Goal: Task Accomplishment & Management: Complete application form

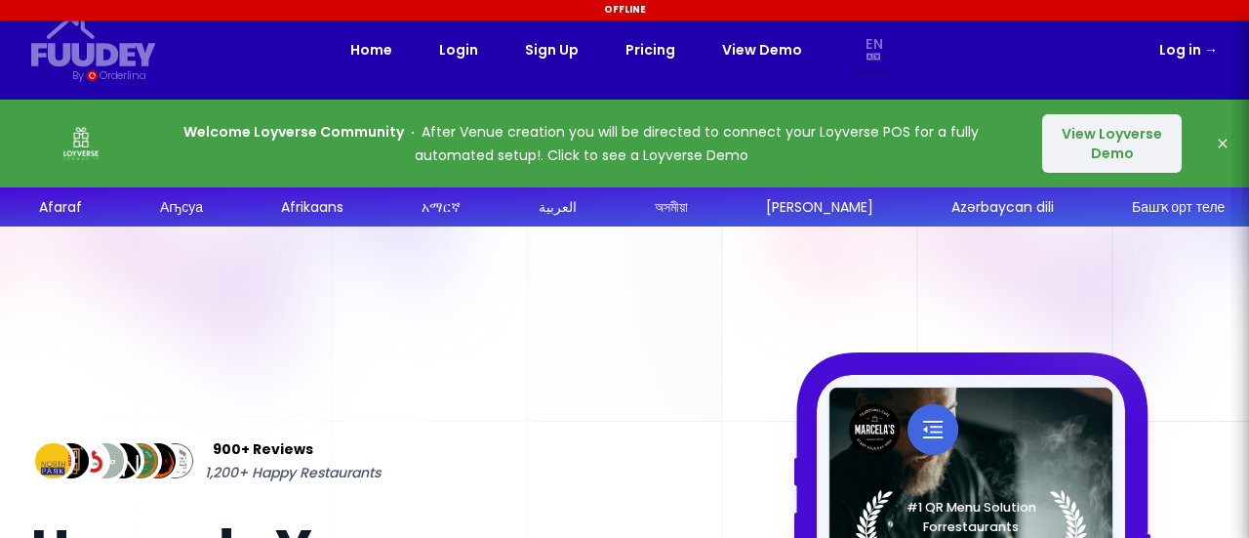
select select "en"
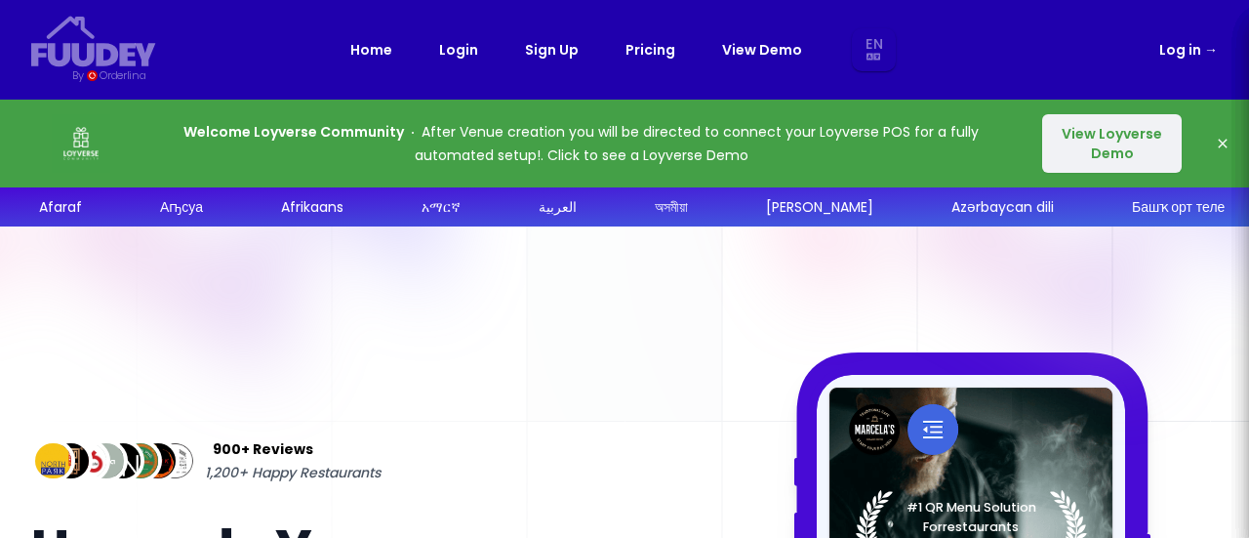
select select "en"
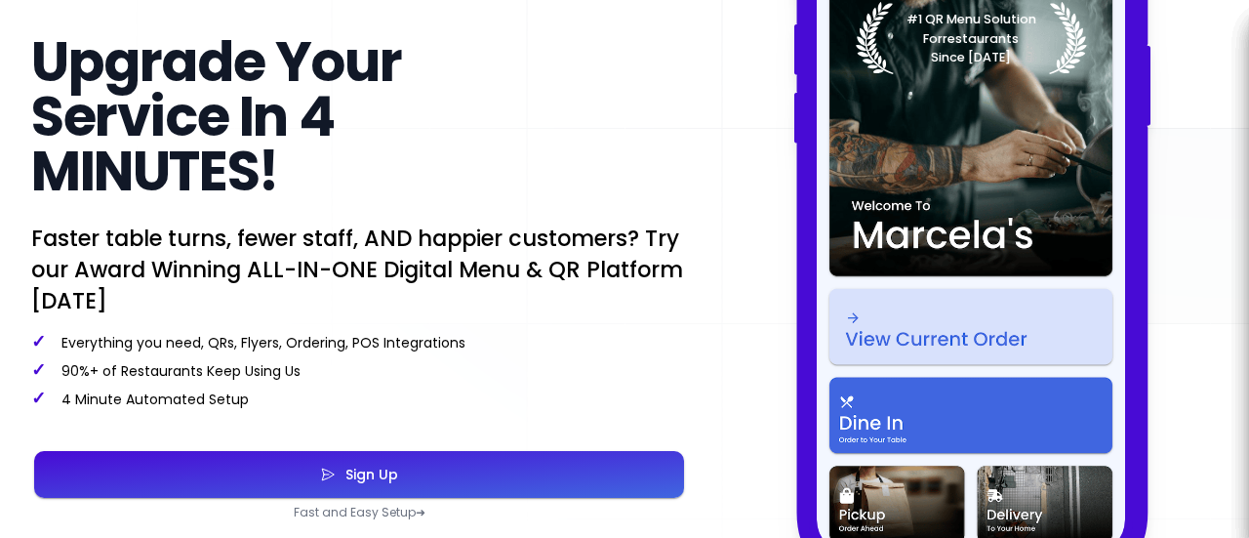
scroll to position [683, 0]
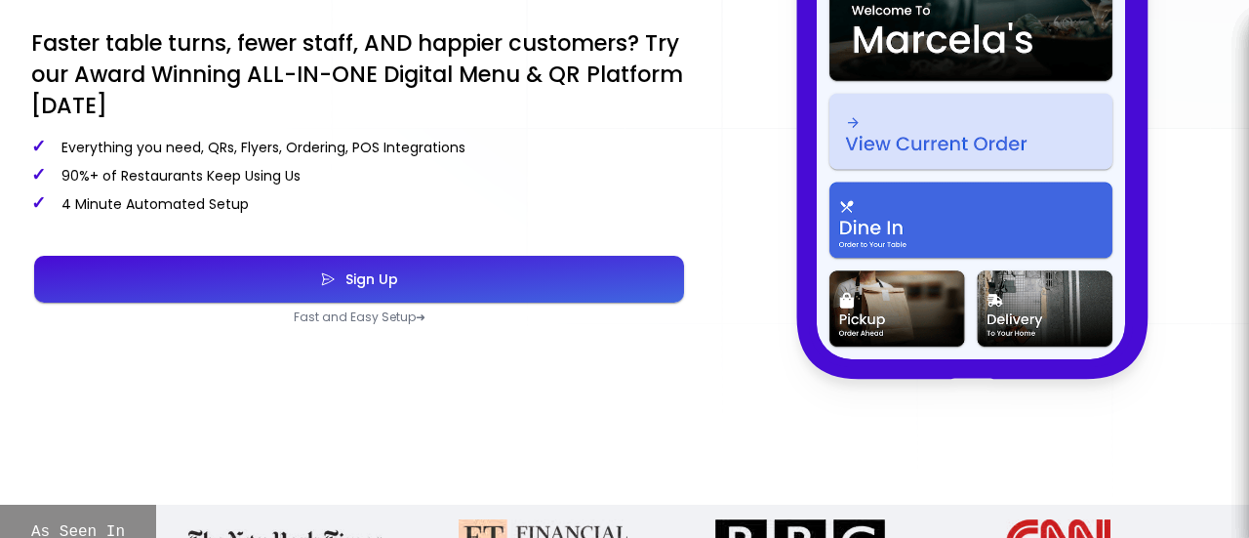
click at [445, 263] on button "Sign Up" at bounding box center [359, 279] width 650 height 47
select select "en"
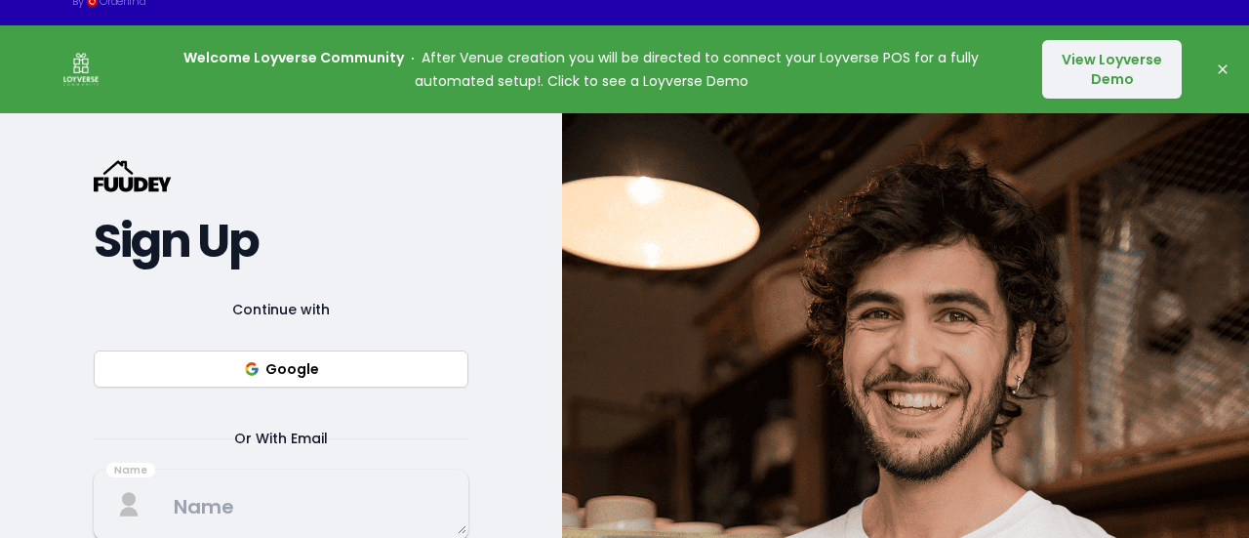
scroll to position [195, 0]
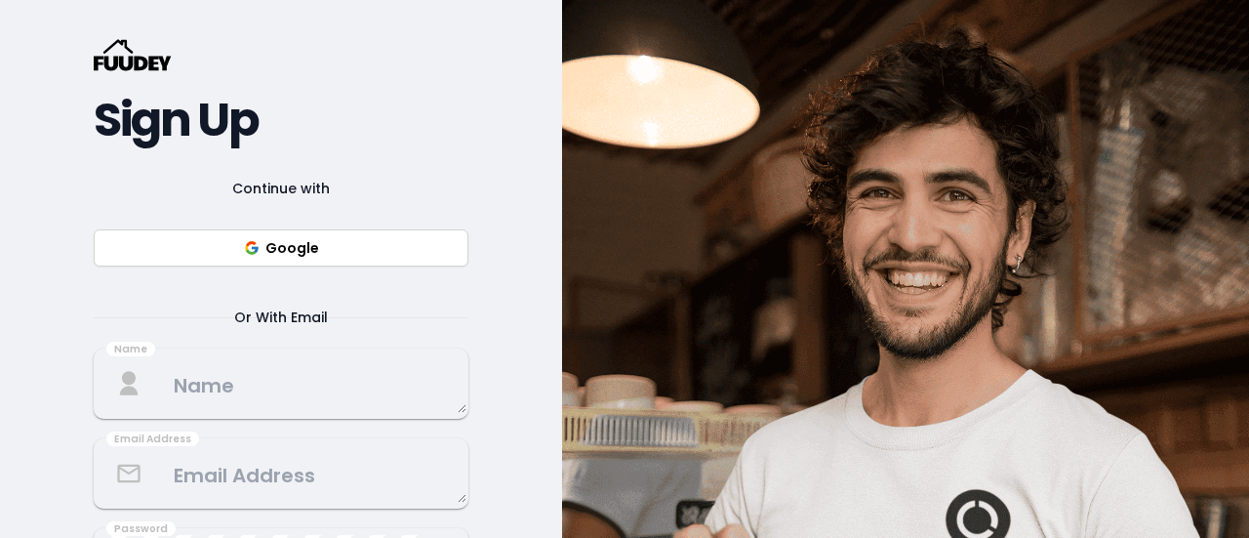
click at [313, 250] on button "Google" at bounding box center [281, 247] width 375 height 37
select select "en"
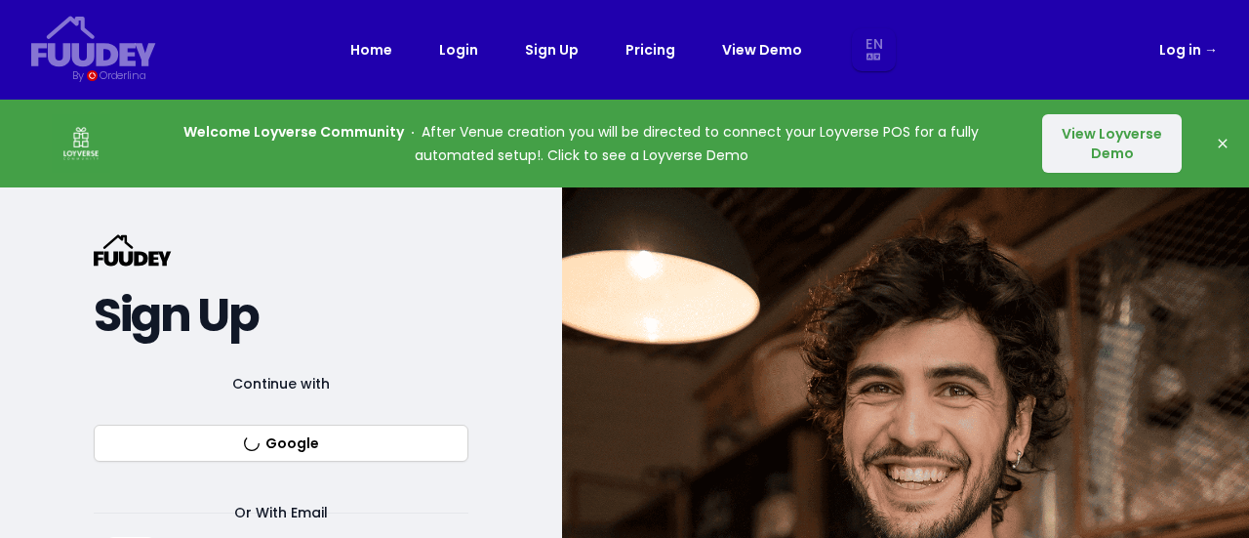
select select "en"
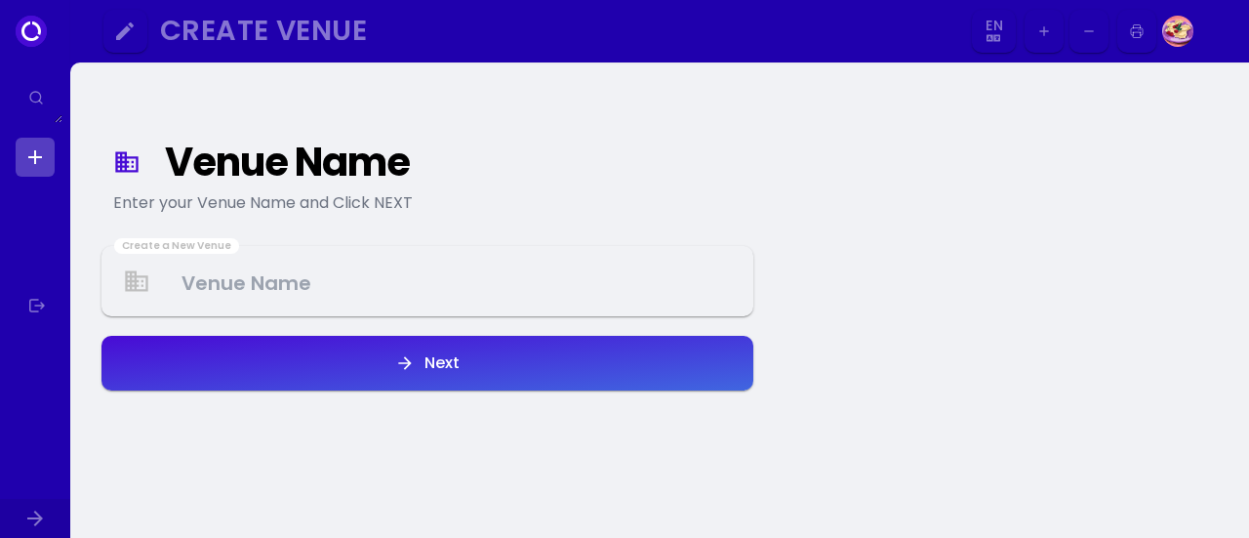
click at [223, 272] on Venue at bounding box center [427, 282] width 648 height 58
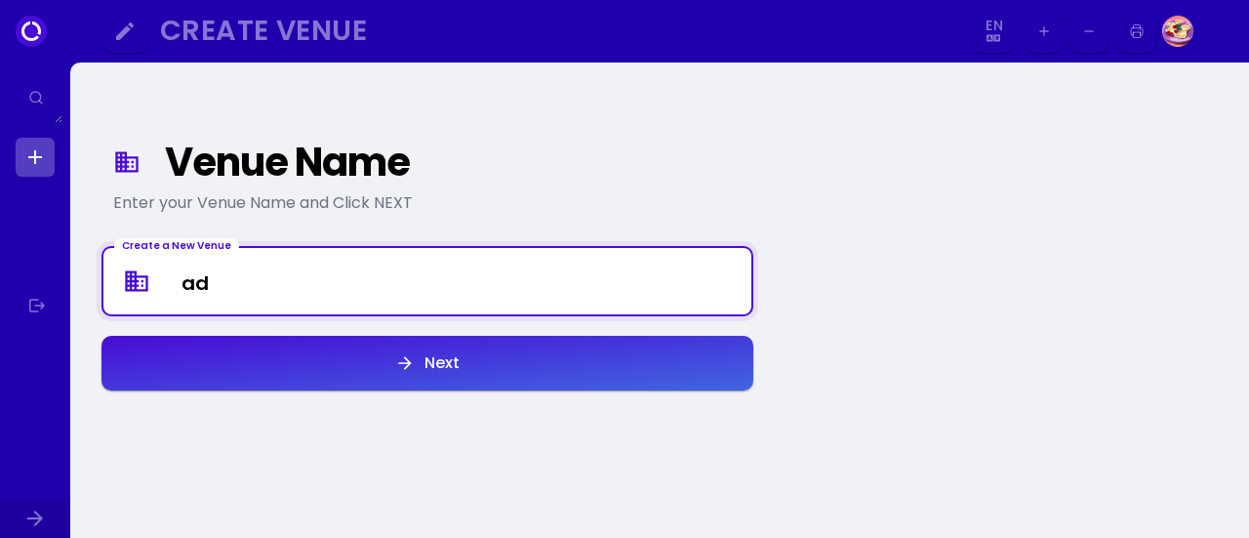
type Venue "a"
type Venue "ADEELIA CAFE"
click at [279, 345] on button "Next" at bounding box center [427, 363] width 652 height 55
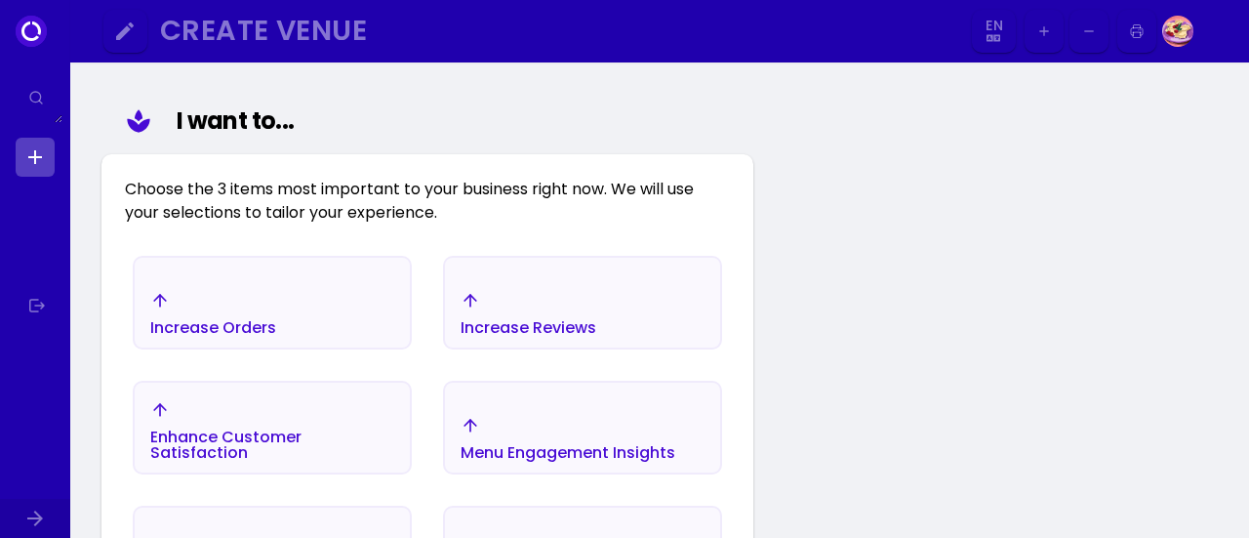
scroll to position [324, 0]
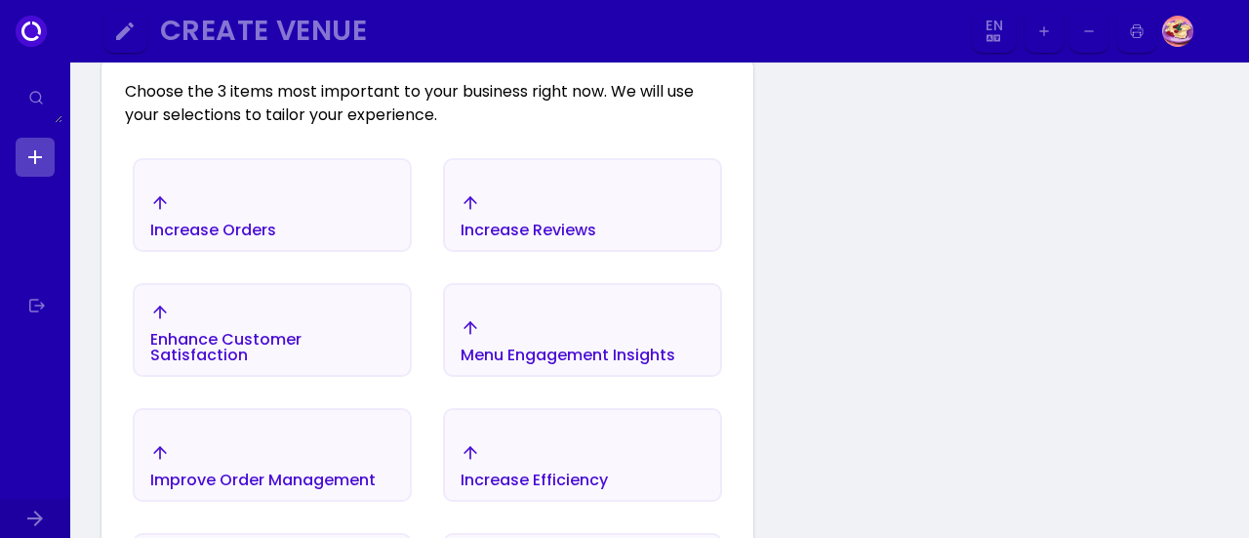
click at [329, 209] on div "Increase Orders" at bounding box center [272, 215] width 275 height 68
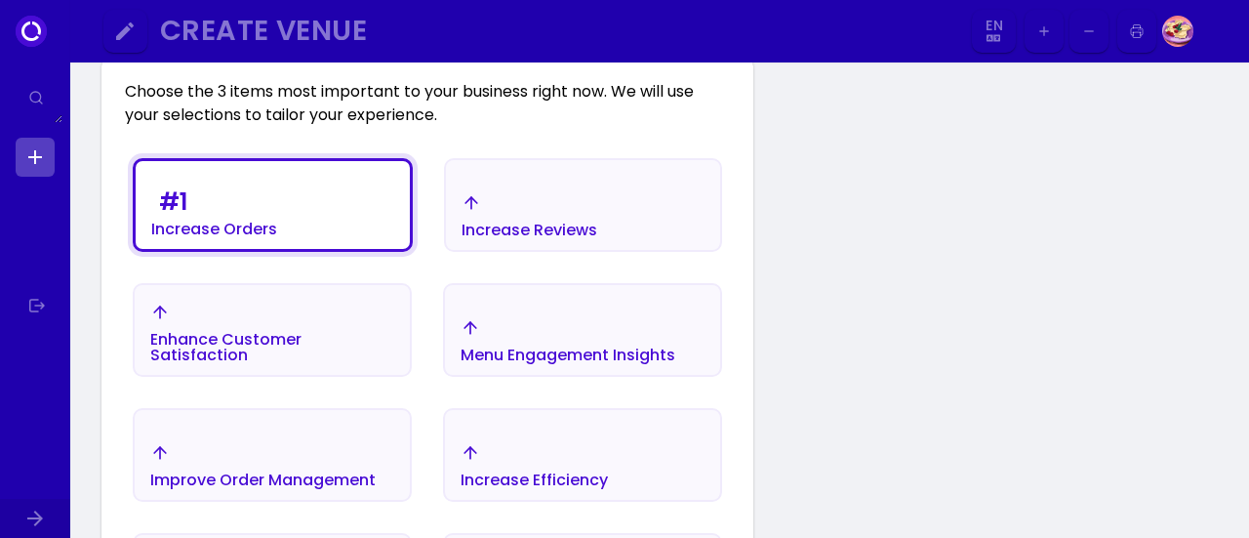
click at [318, 358] on div "Enhance Customer Satisfaction" at bounding box center [272, 347] width 244 height 31
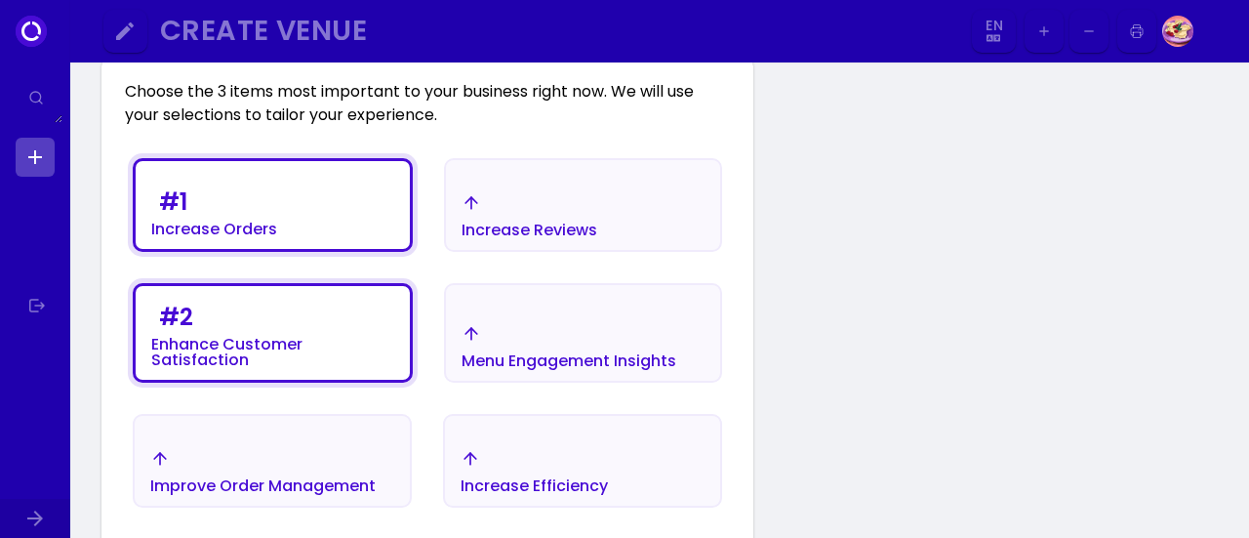
scroll to position [421, 0]
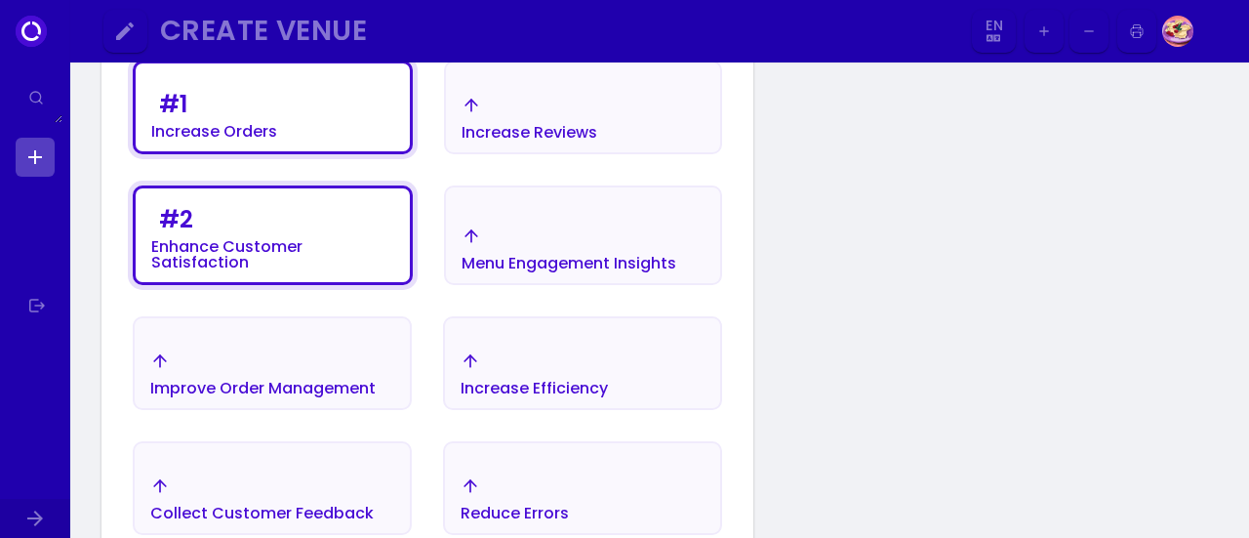
click at [418, 365] on div "# 1 Increase Orders Increase Reviews # 2 Enhance Customer Satisfaction Menu Eng…" at bounding box center [427, 411] width 605 height 716
click at [507, 369] on div "Increase Efficiency" at bounding box center [534, 373] width 147 height 45
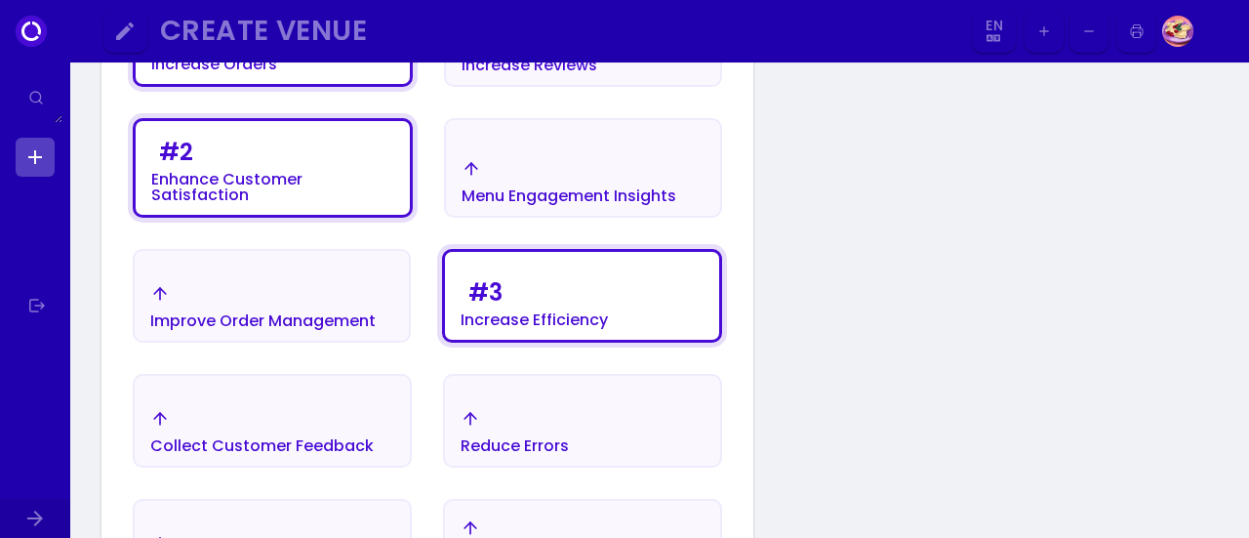
scroll to position [519, 0]
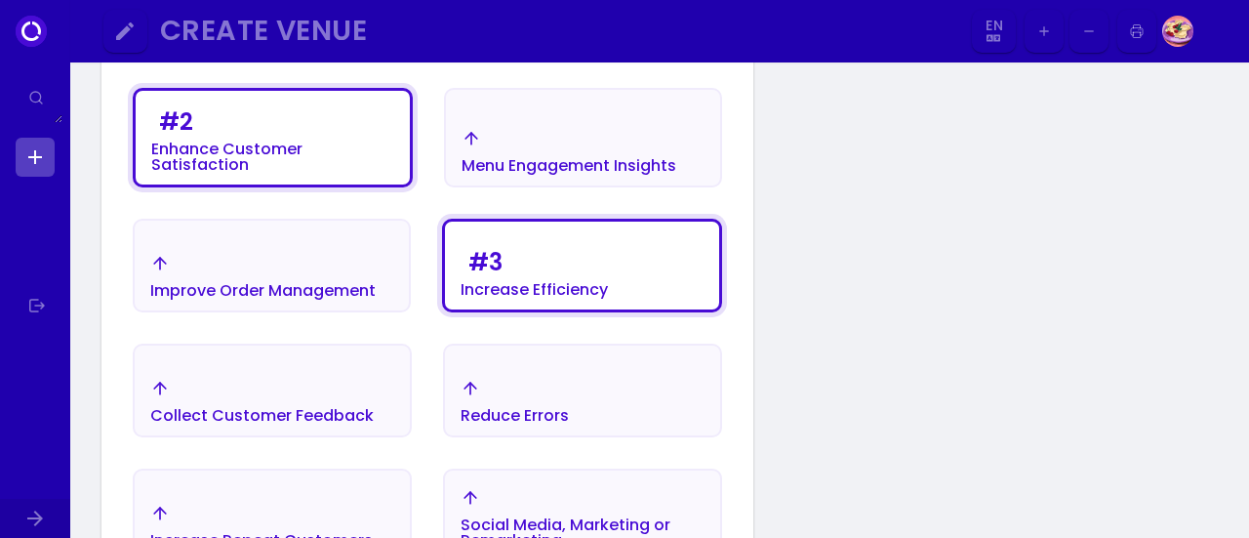
click at [574, 397] on div "Reduce Errors" at bounding box center [582, 401] width 275 height 68
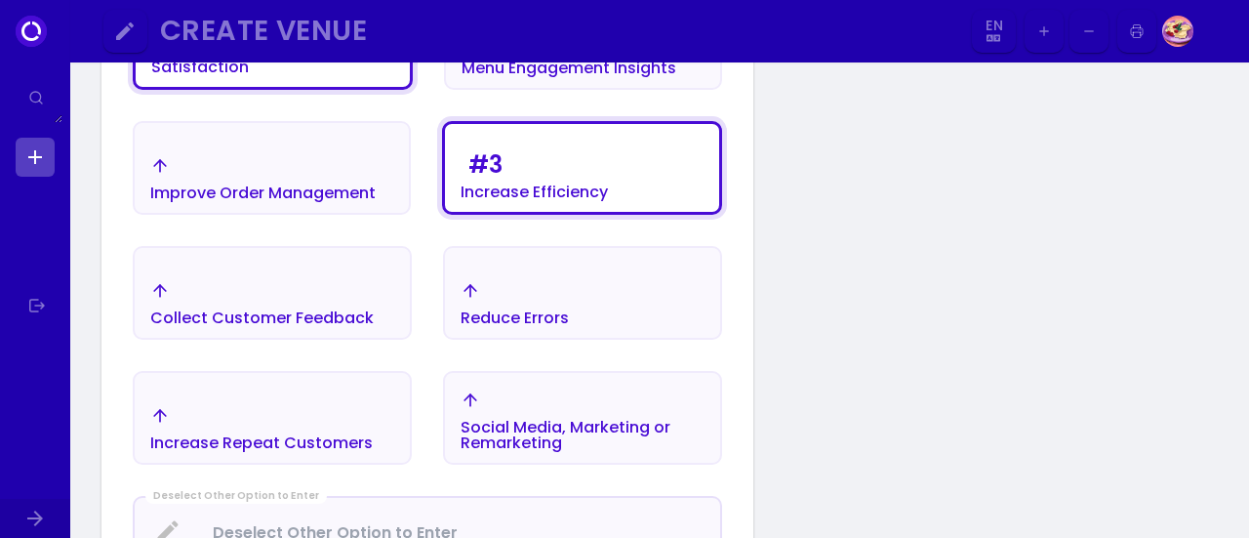
click at [578, 292] on div "Reduce Errors" at bounding box center [582, 303] width 275 height 68
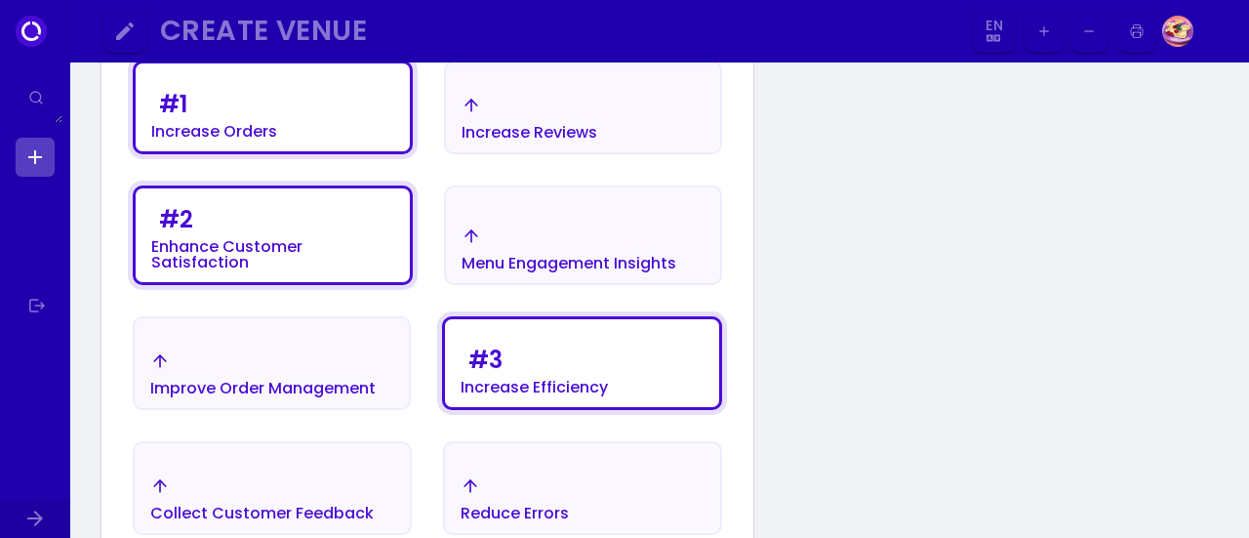
scroll to position [324, 0]
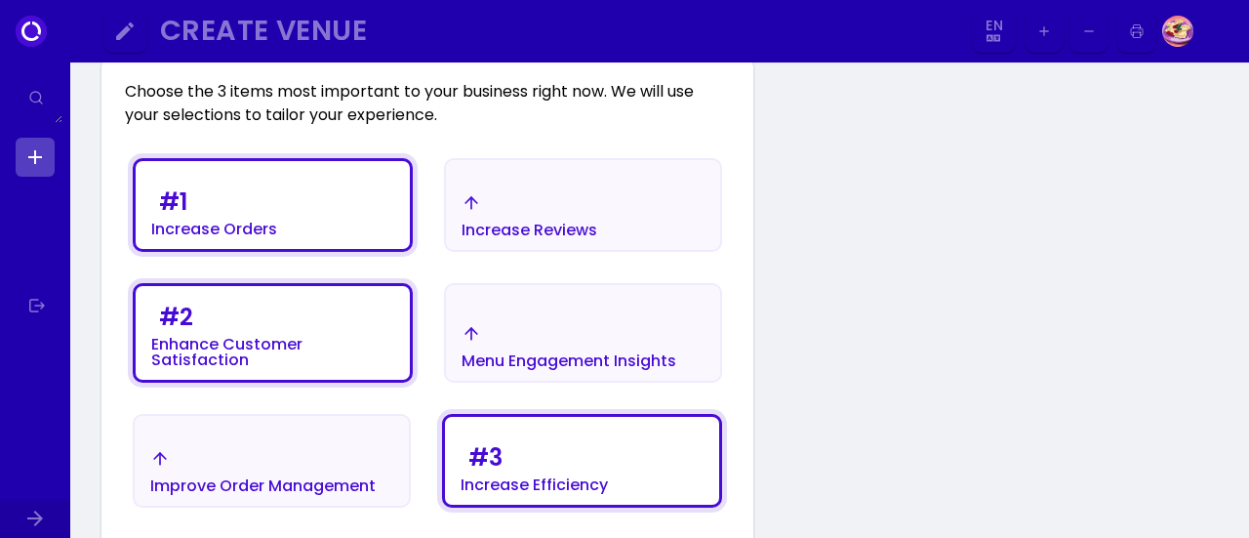
click at [634, 475] on div "# 3 Increase Efficiency" at bounding box center [582, 465] width 274 height 78
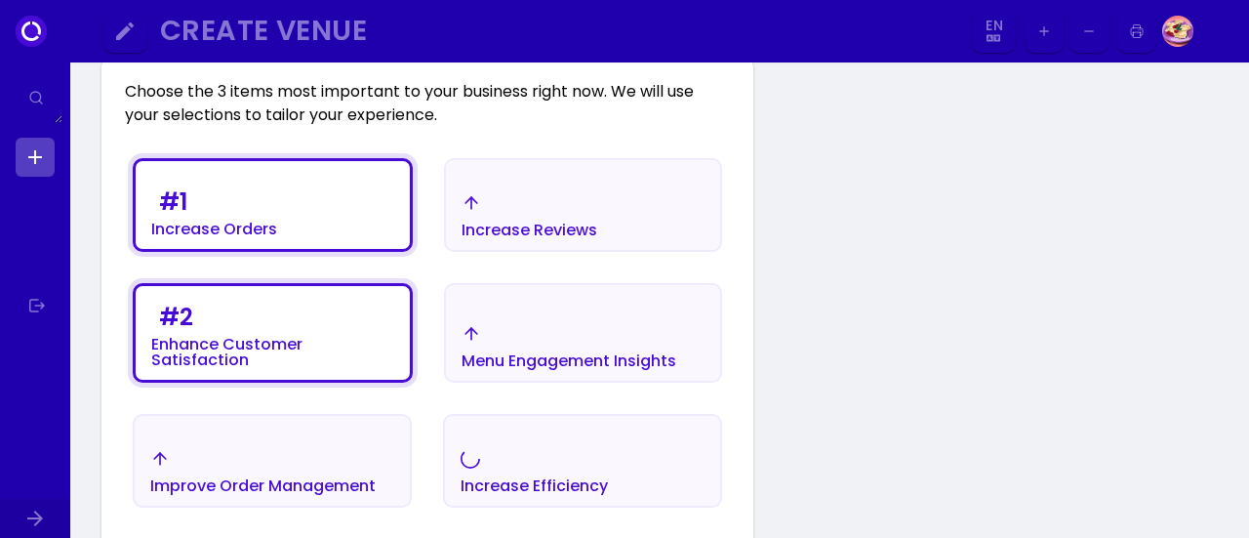
click at [283, 294] on div "# 2 Enhance Customer Satisfaction" at bounding box center [273, 333] width 274 height 94
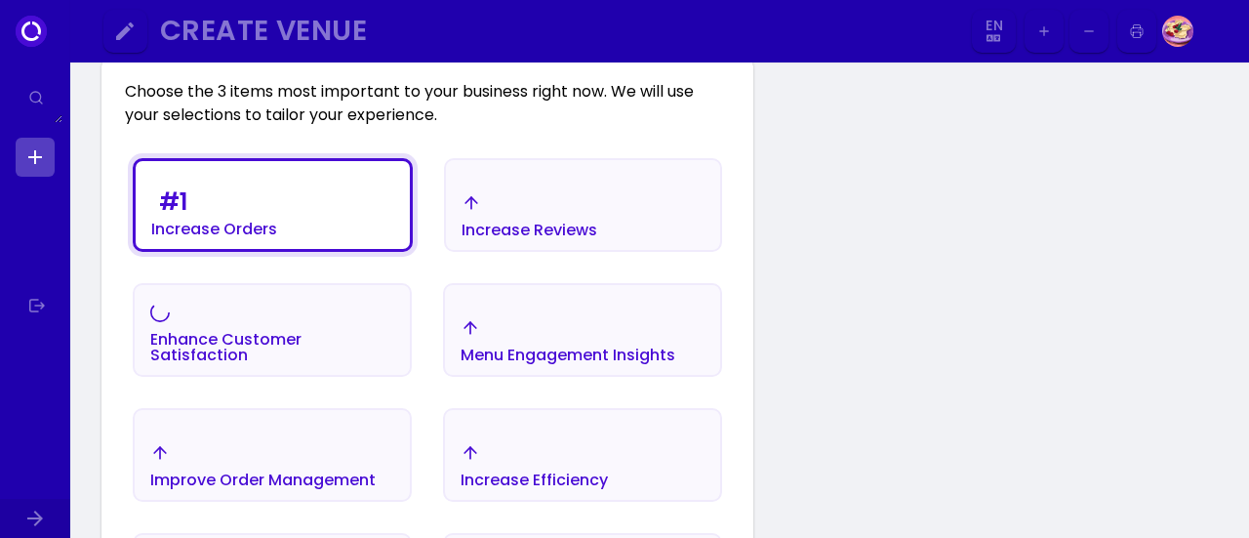
click at [321, 231] on div "# 1 Increase Orders" at bounding box center [273, 210] width 274 height 78
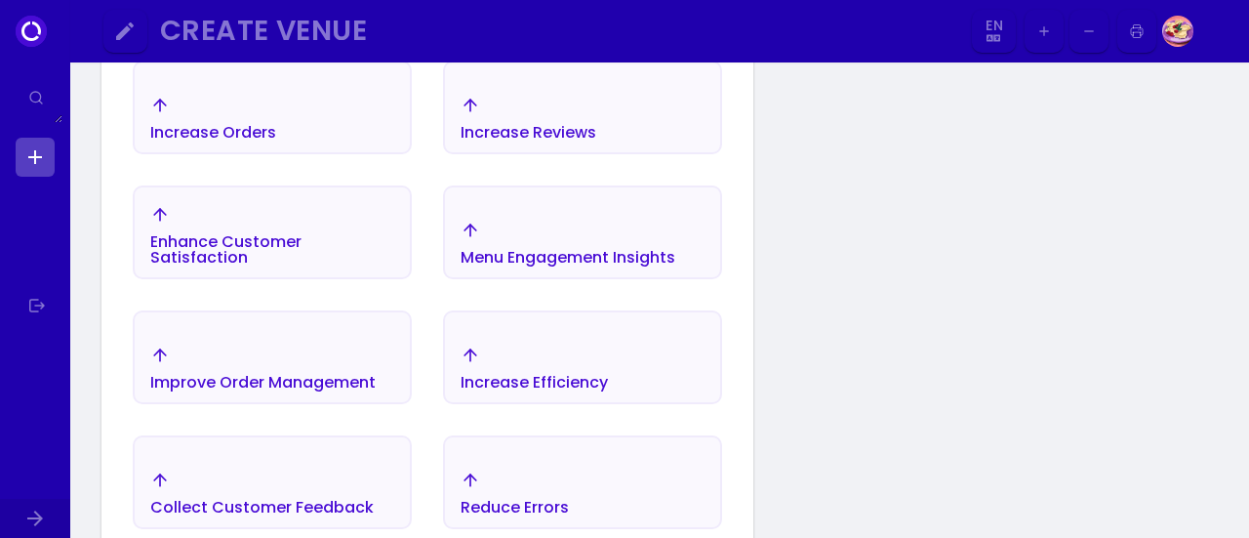
click at [540, 344] on div "Increase Efficiency" at bounding box center [582, 368] width 275 height 68
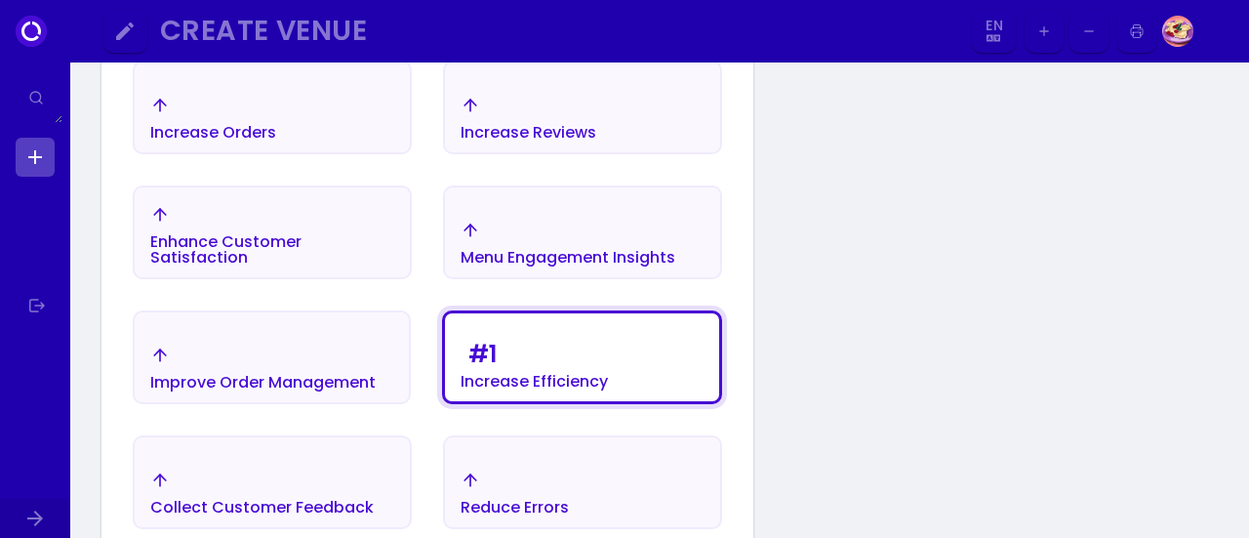
scroll to position [714, 0]
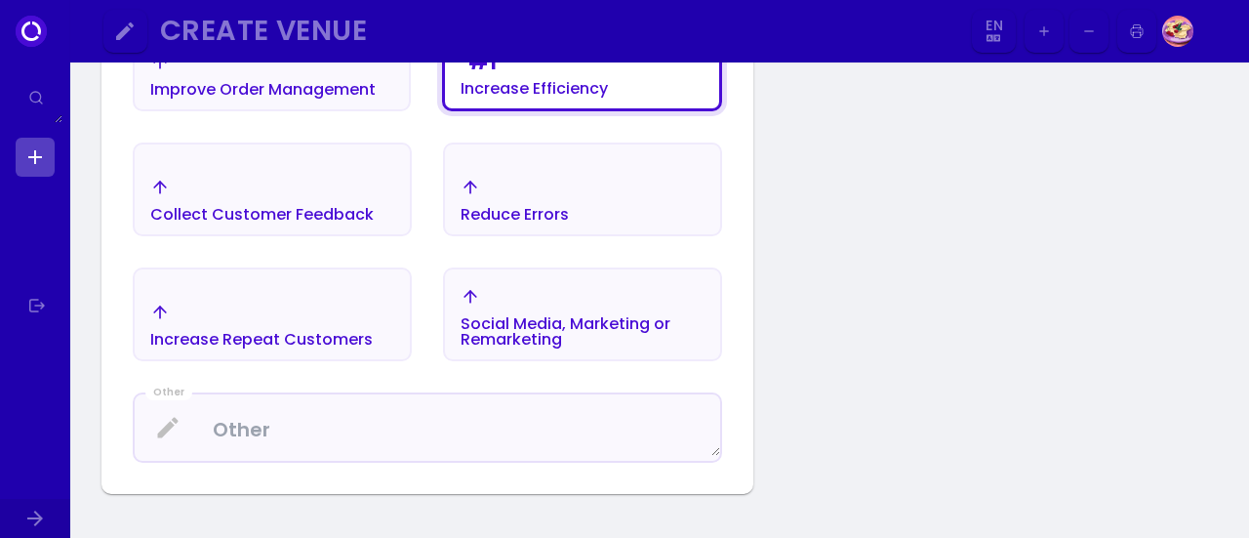
click at [525, 225] on div "Reduce Errors" at bounding box center [582, 200] width 275 height 68
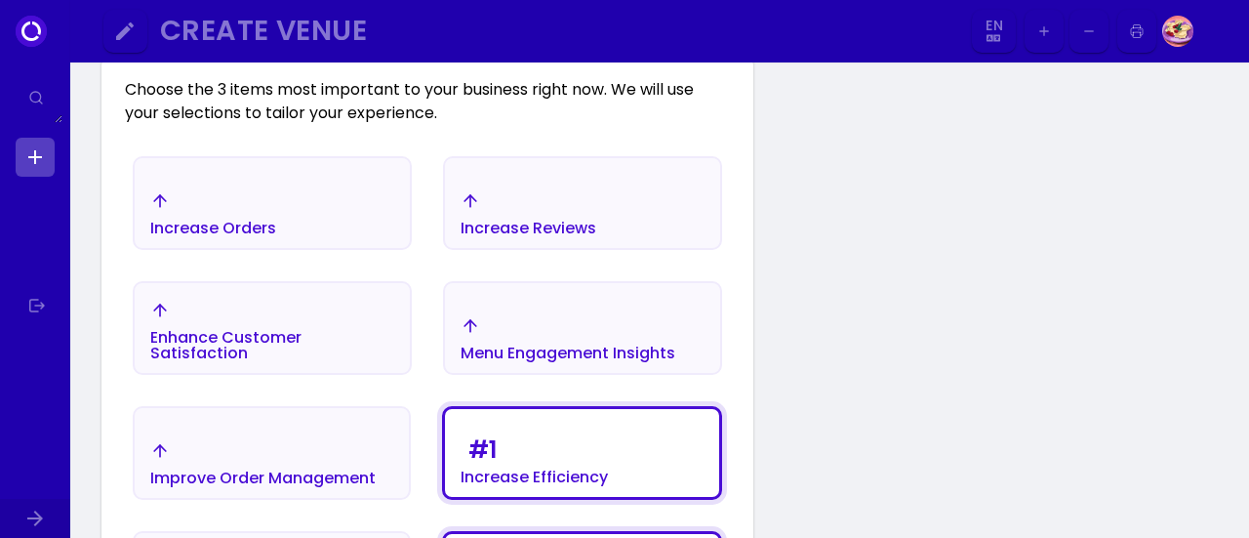
scroll to position [324, 0]
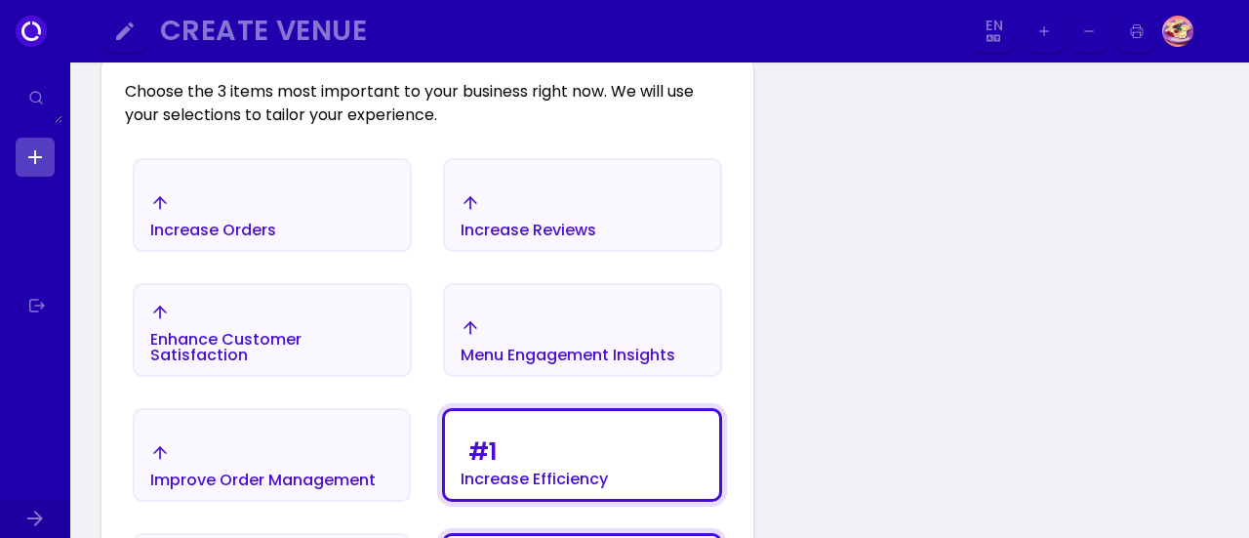
click at [348, 232] on div "Increase Orders" at bounding box center [272, 215] width 275 height 68
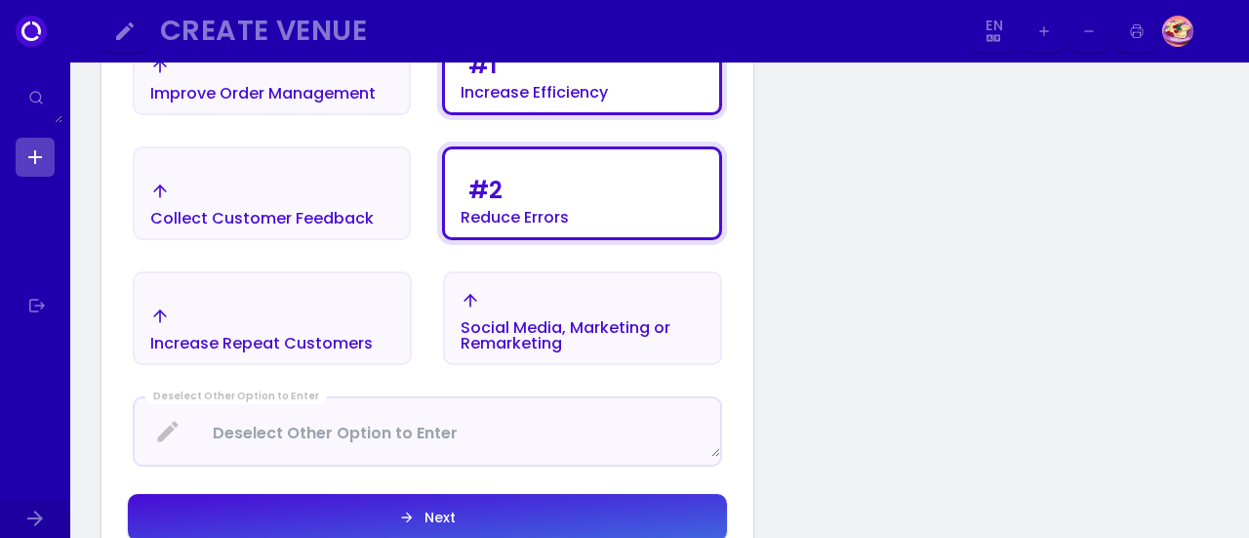
scroll to position [812, 0]
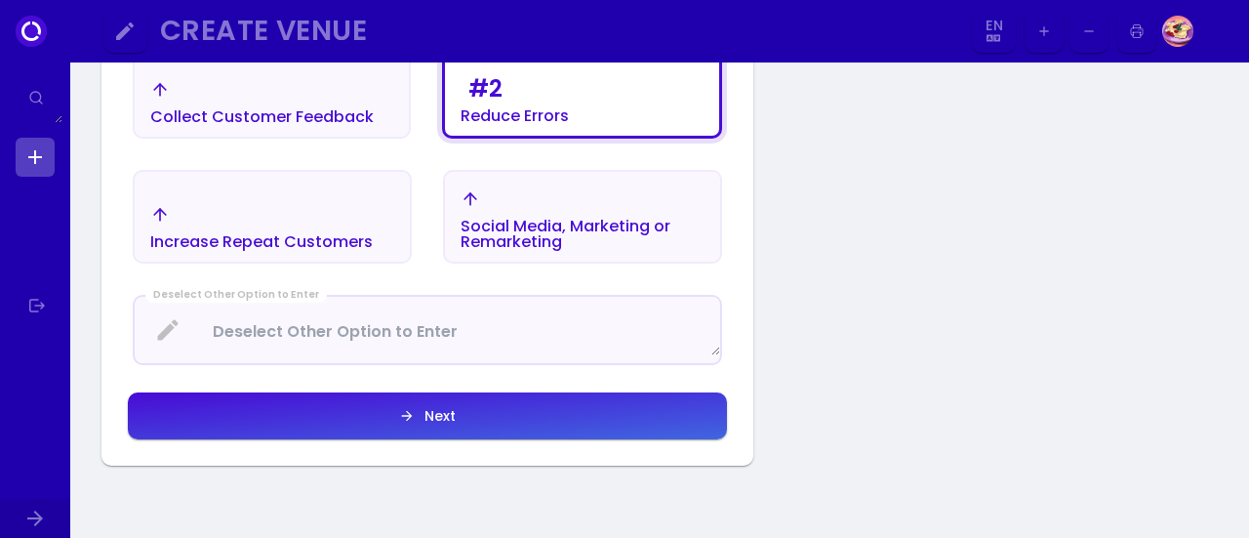
click at [389, 413] on button "Next" at bounding box center [427, 415] width 599 height 47
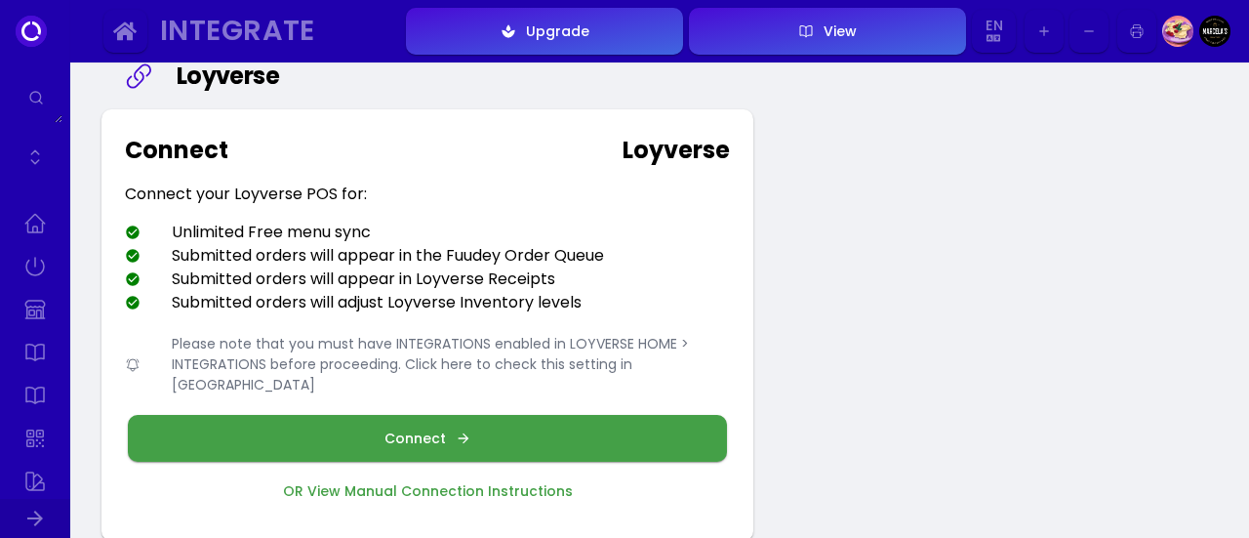
scroll to position [98, 0]
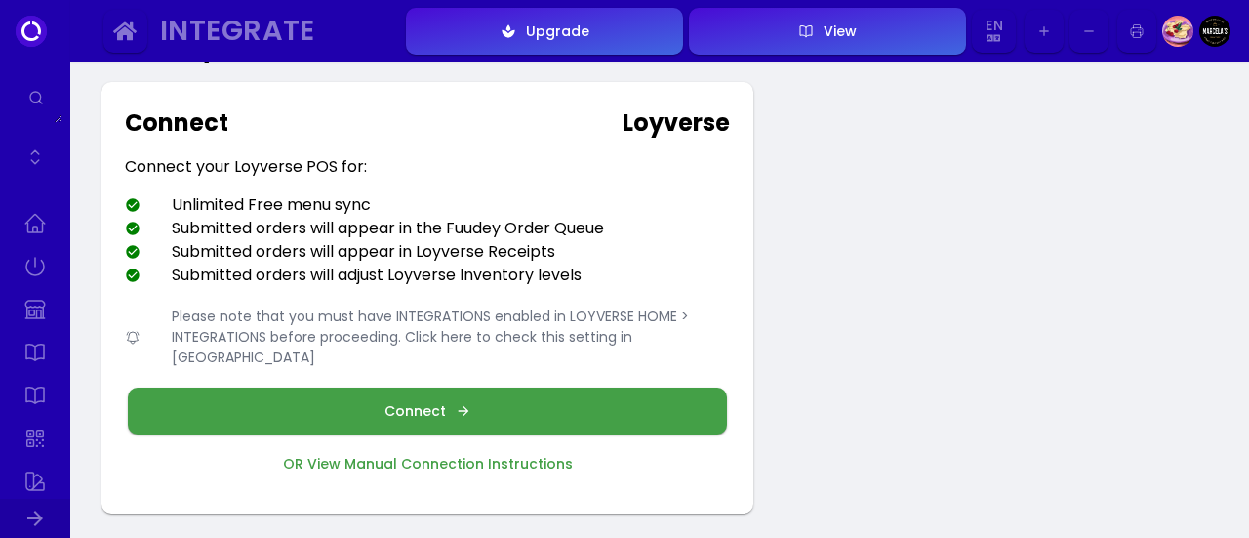
click at [434, 404] on div "Connect" at bounding box center [419, 411] width 71 height 14
